Goal: Task Accomplishment & Management: Use online tool/utility

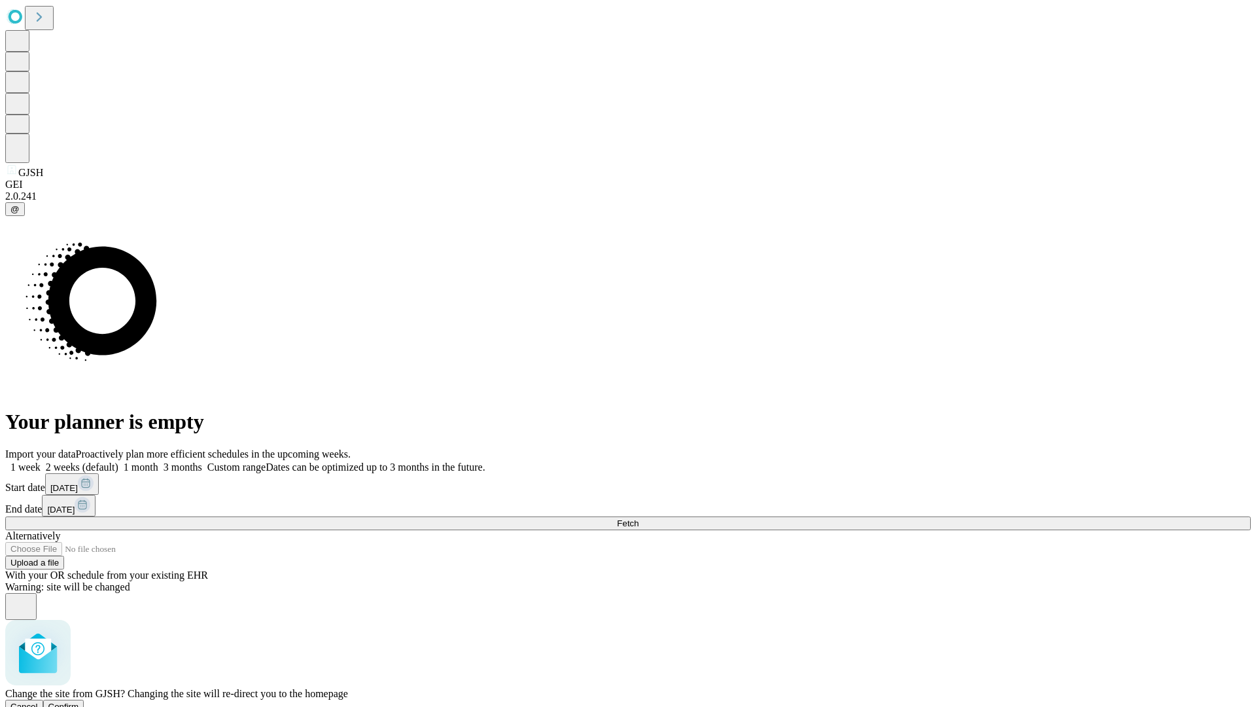
click at [79, 701] on span "Confirm" at bounding box center [63, 706] width 31 height 10
click at [118, 461] on label "2 weeks (default)" at bounding box center [80, 466] width 78 height 11
click at [639, 518] on span "Fetch" at bounding box center [628, 523] width 22 height 10
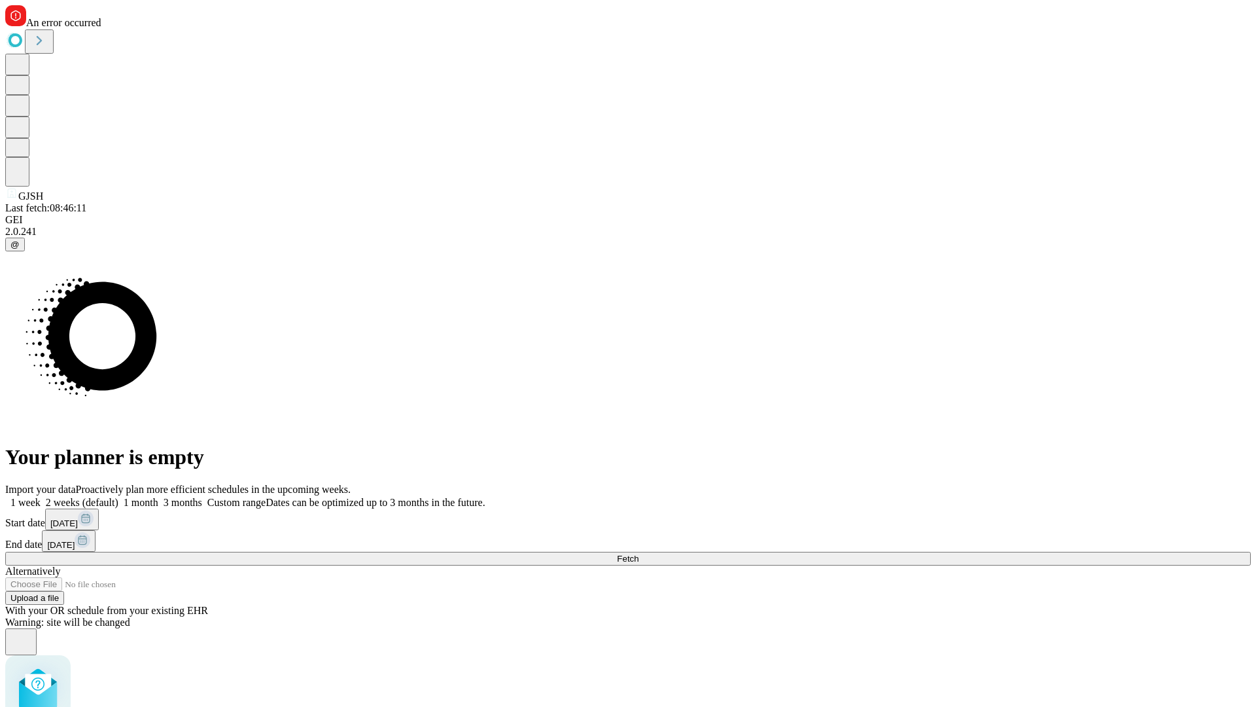
click at [118, 497] on label "2 weeks (default)" at bounding box center [80, 502] width 78 height 11
click at [639, 554] on span "Fetch" at bounding box center [628, 559] width 22 height 10
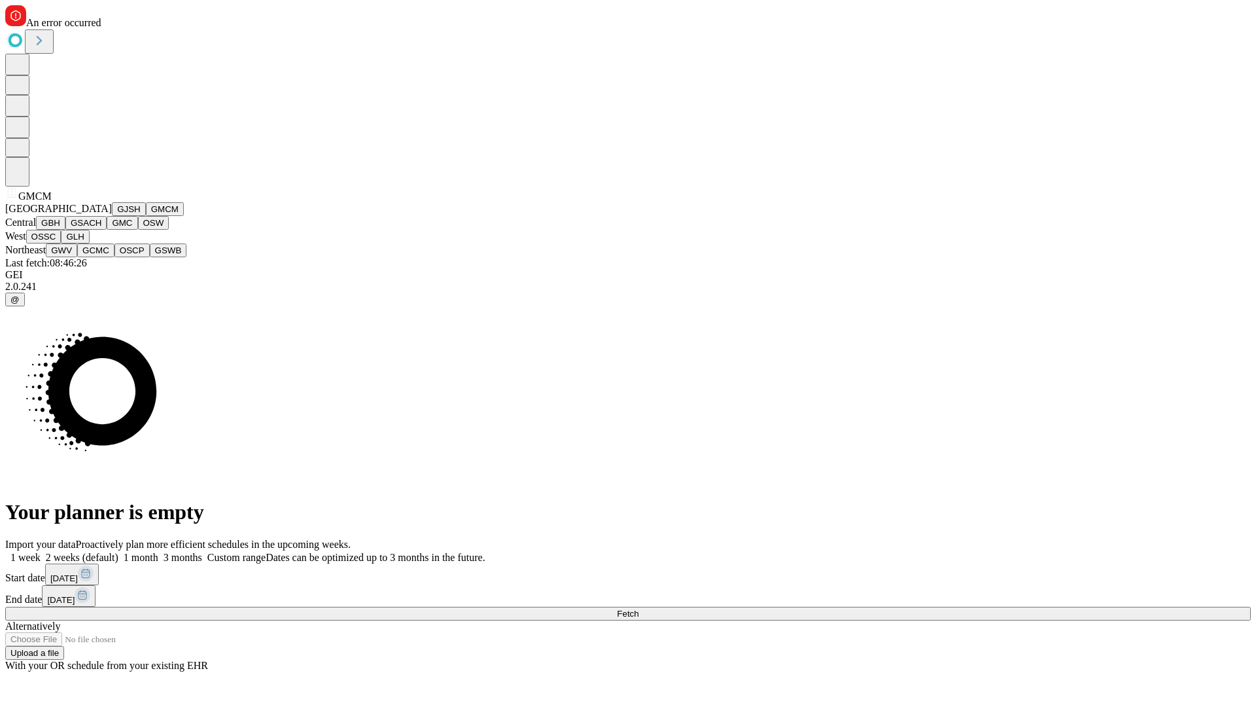
click at [65, 230] on button "GBH" at bounding box center [50, 223] width 29 height 14
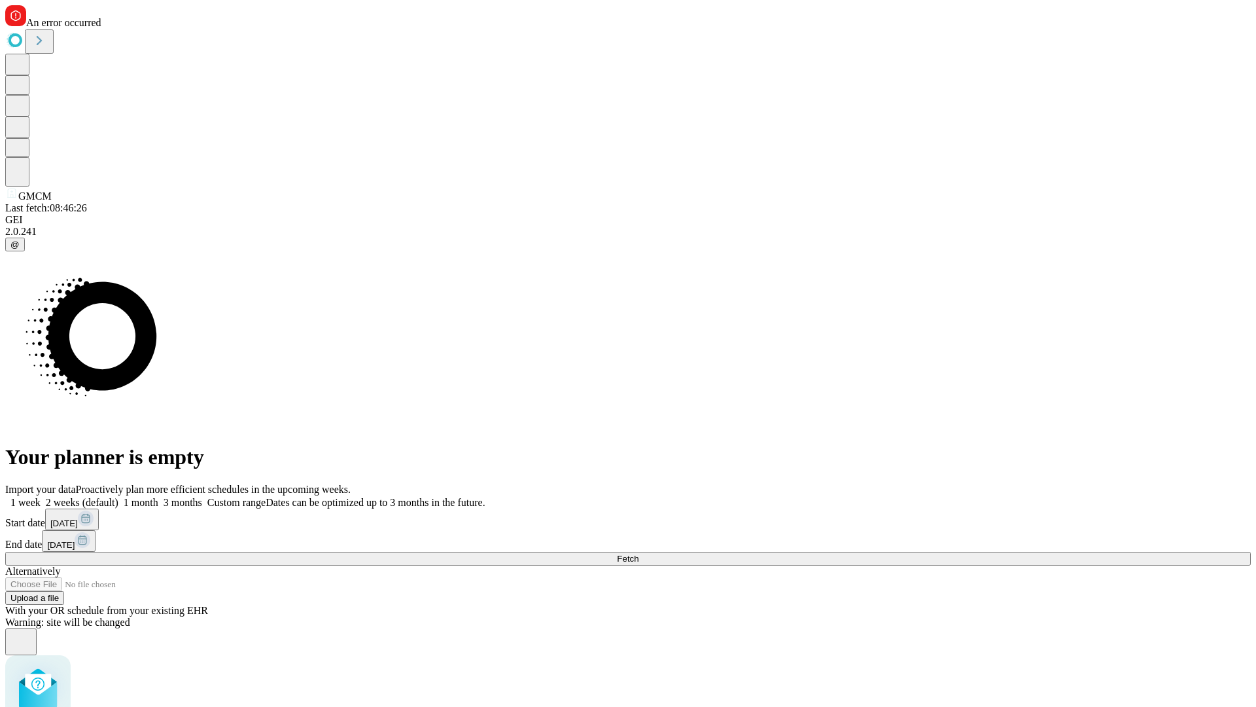
click at [118, 497] on label "2 weeks (default)" at bounding box center [80, 502] width 78 height 11
click at [639, 554] on span "Fetch" at bounding box center [628, 559] width 22 height 10
click at [118, 497] on label "2 weeks (default)" at bounding box center [80, 502] width 78 height 11
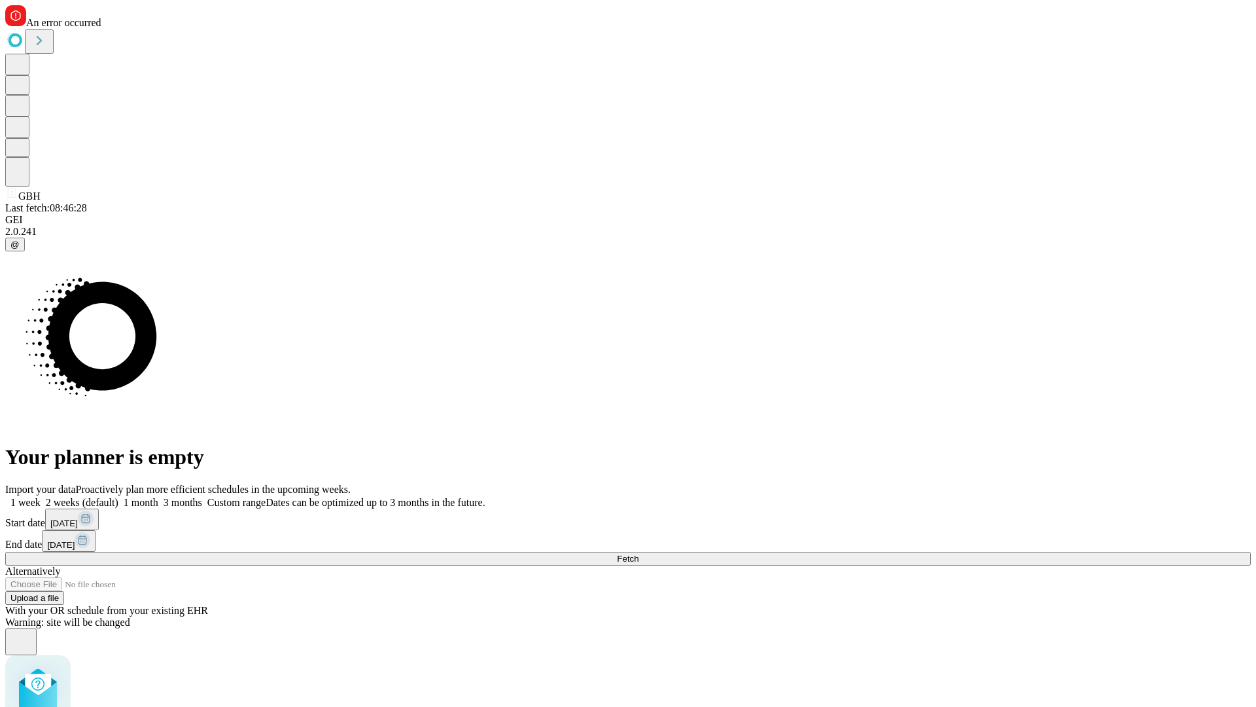
click at [639, 554] on span "Fetch" at bounding box center [628, 559] width 22 height 10
click at [118, 497] on label "2 weeks (default)" at bounding box center [80, 502] width 78 height 11
click at [639, 554] on span "Fetch" at bounding box center [628, 559] width 22 height 10
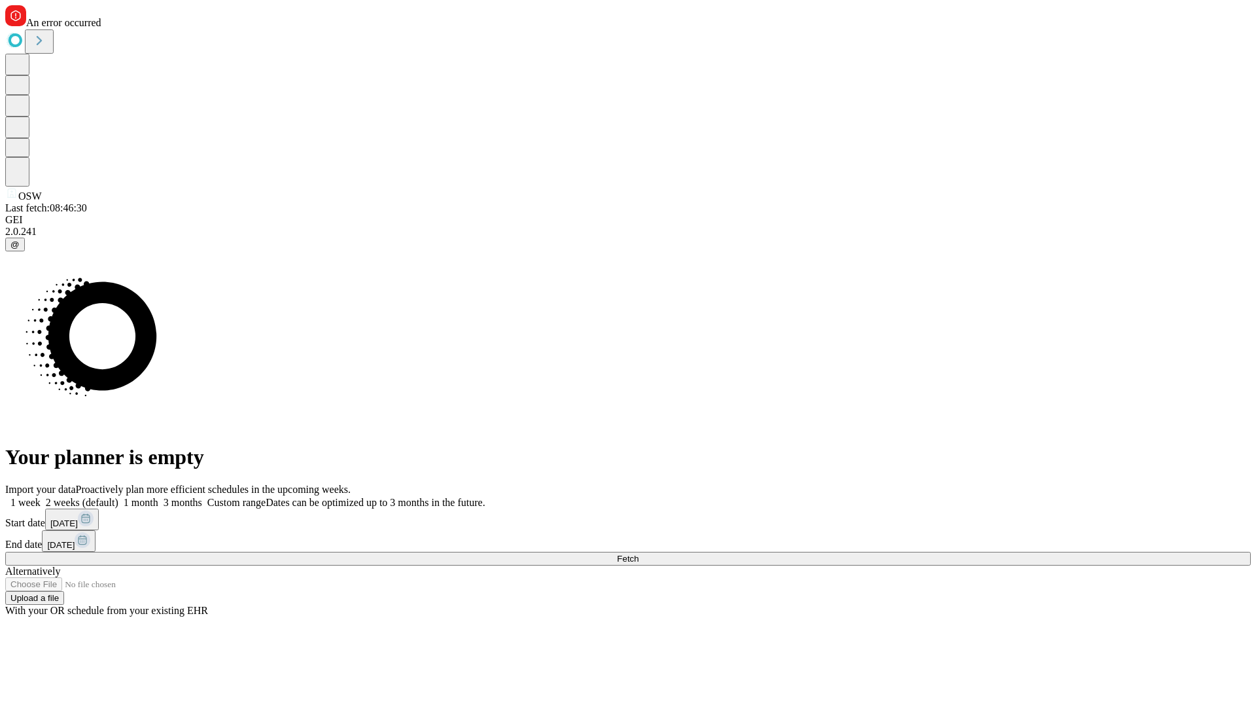
click at [118, 497] on label "2 weeks (default)" at bounding box center [80, 502] width 78 height 11
click at [639, 554] on span "Fetch" at bounding box center [628, 559] width 22 height 10
click at [118, 497] on label "2 weeks (default)" at bounding box center [80, 502] width 78 height 11
click at [639, 554] on span "Fetch" at bounding box center [628, 559] width 22 height 10
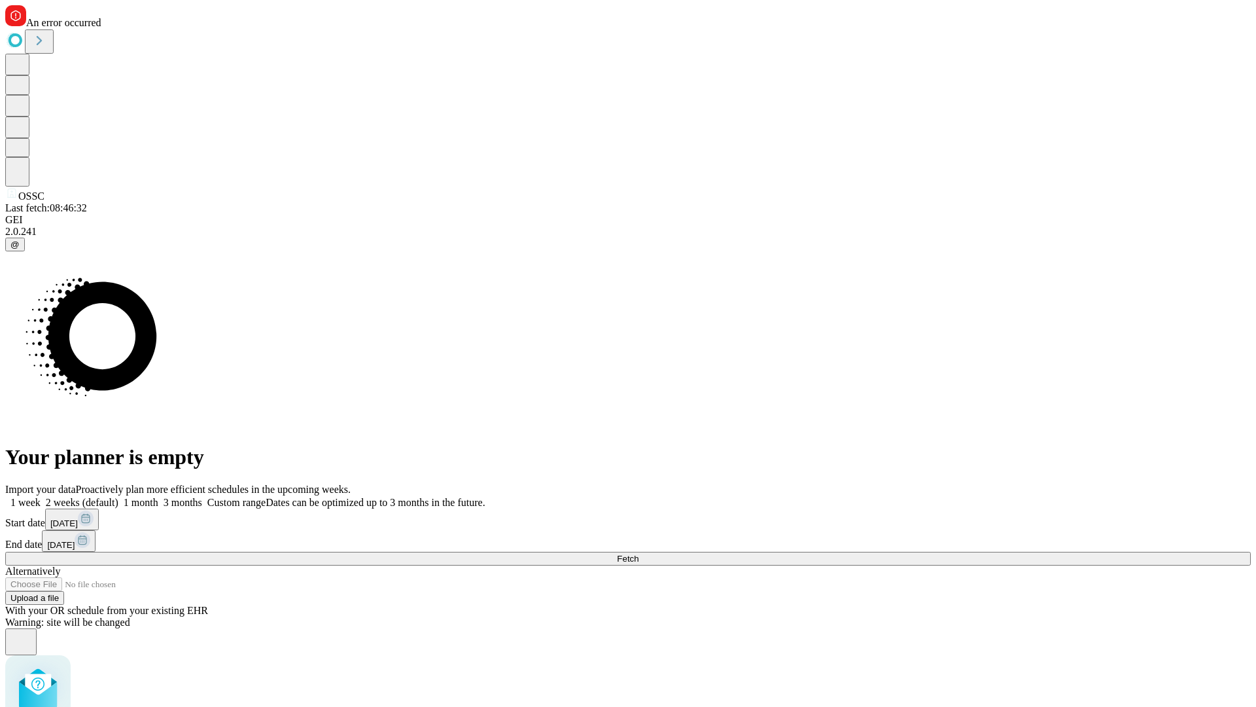
click at [118, 497] on label "2 weeks (default)" at bounding box center [80, 502] width 78 height 11
click at [639, 554] on span "Fetch" at bounding box center [628, 559] width 22 height 10
click at [118, 497] on label "2 weeks (default)" at bounding box center [80, 502] width 78 height 11
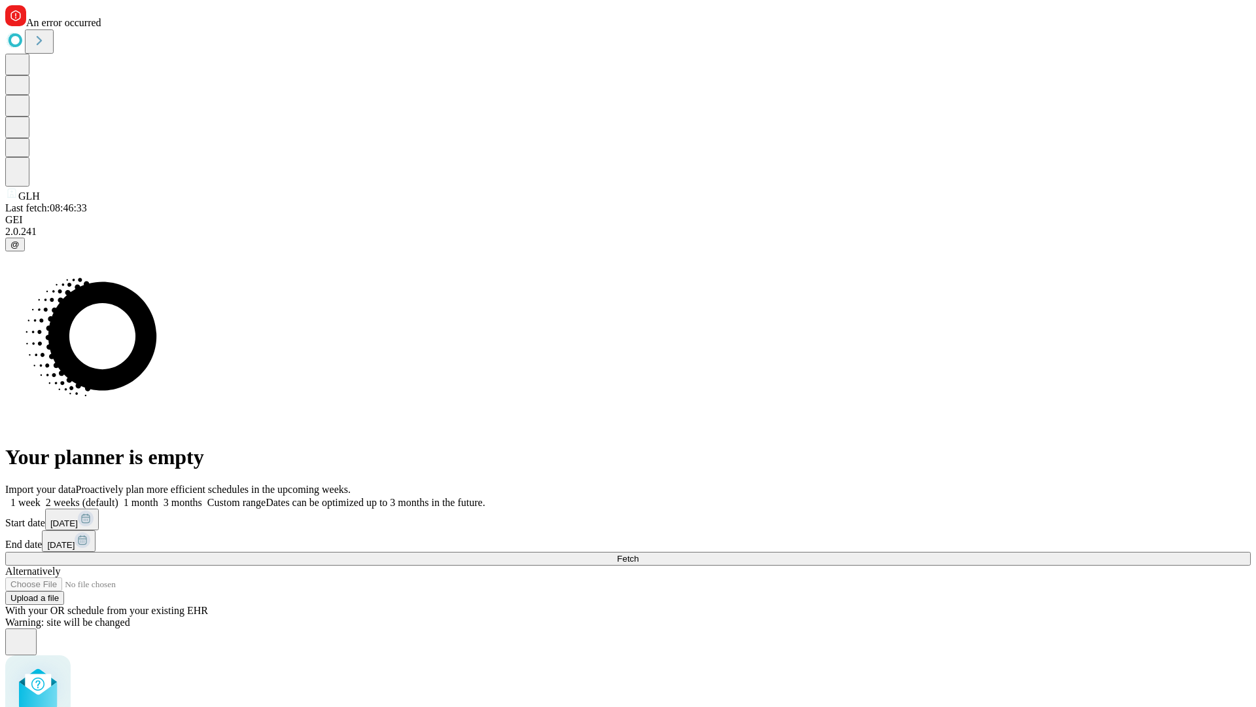
click at [639, 554] on span "Fetch" at bounding box center [628, 559] width 22 height 10
click at [118, 497] on label "2 weeks (default)" at bounding box center [80, 502] width 78 height 11
click at [639, 554] on span "Fetch" at bounding box center [628, 559] width 22 height 10
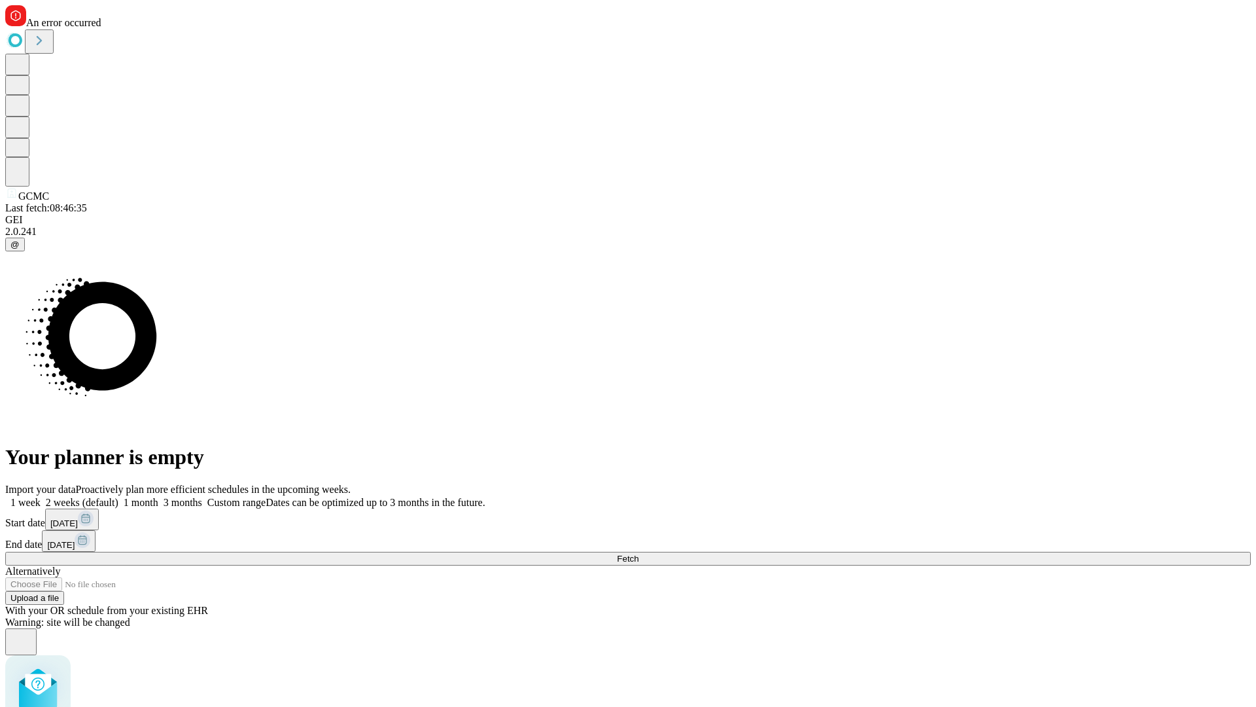
click at [118, 497] on label "2 weeks (default)" at bounding box center [80, 502] width 78 height 11
click at [639, 554] on span "Fetch" at bounding box center [628, 559] width 22 height 10
